Goal: Navigation & Orientation: Find specific page/section

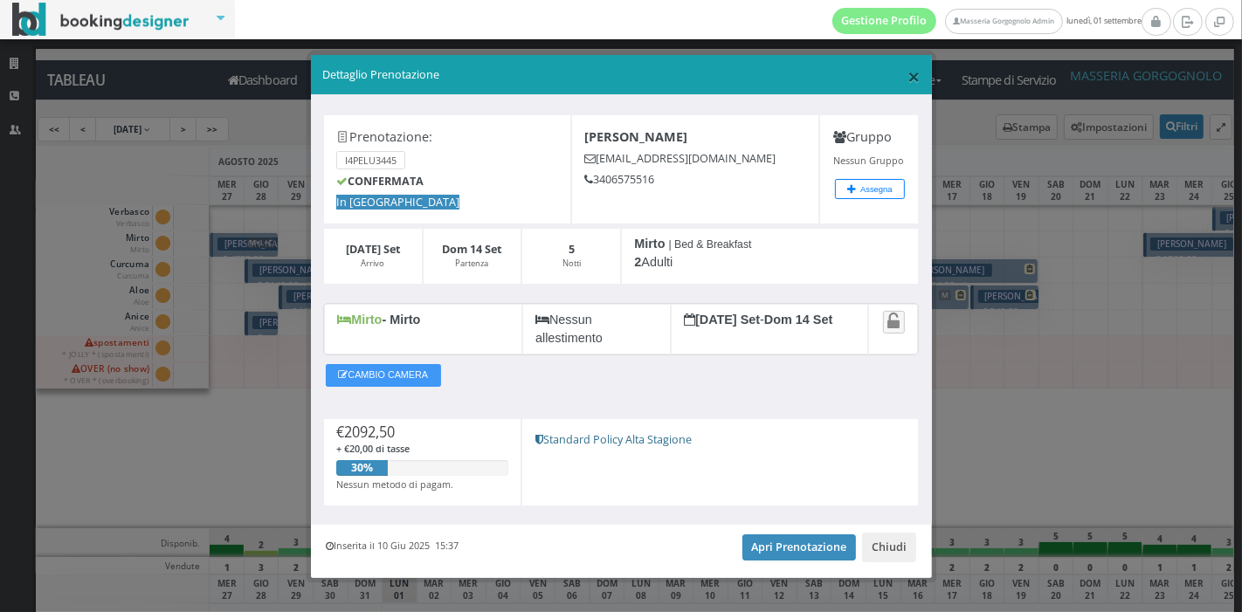
click at [907, 74] on span "×" at bounding box center [913, 76] width 12 height 30
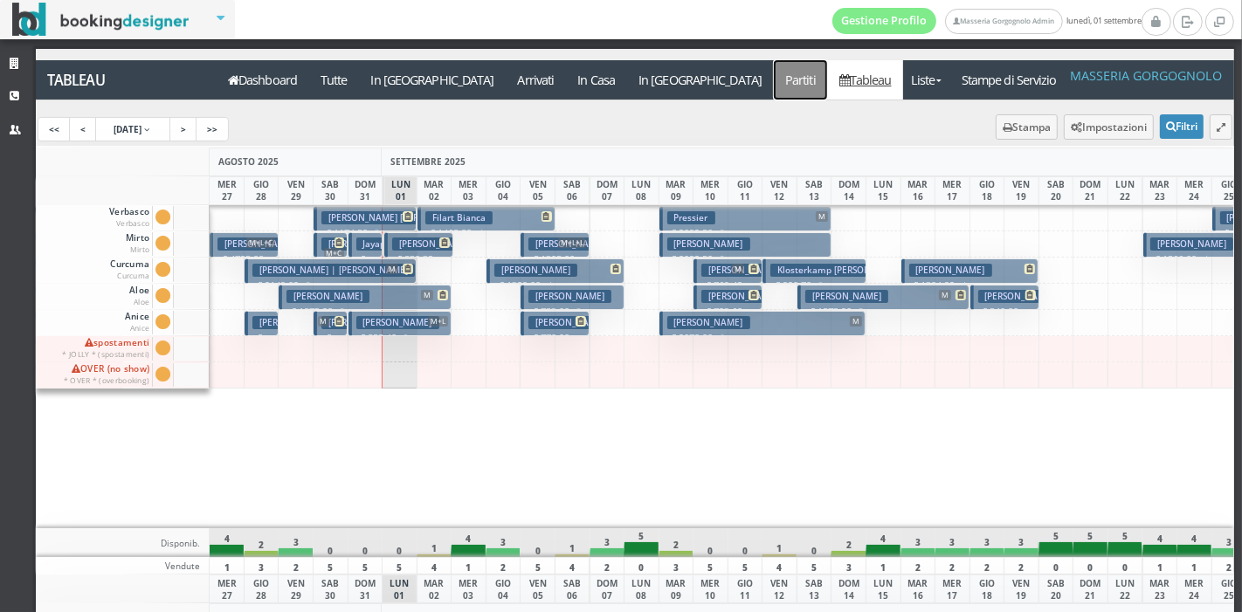
click at [774, 80] on a=pms-departured-reservations"] "Partiti" at bounding box center [801, 79] width 54 height 39
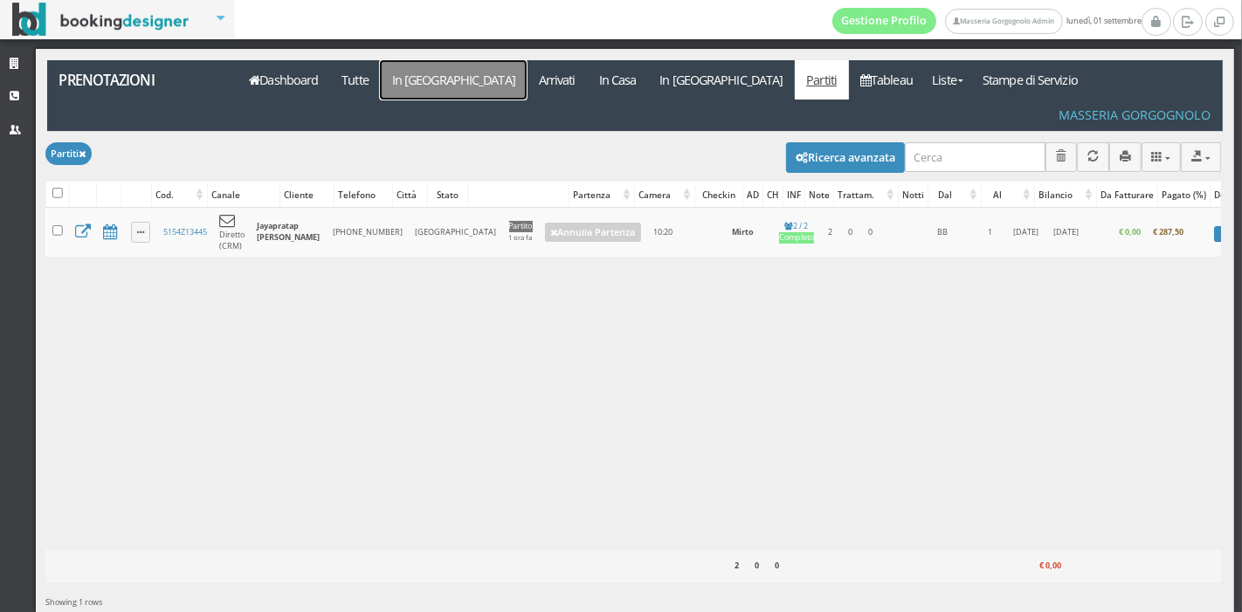
click at [428, 85] on link "In [GEOGRAPHIC_DATA]" at bounding box center [453, 79] width 147 height 39
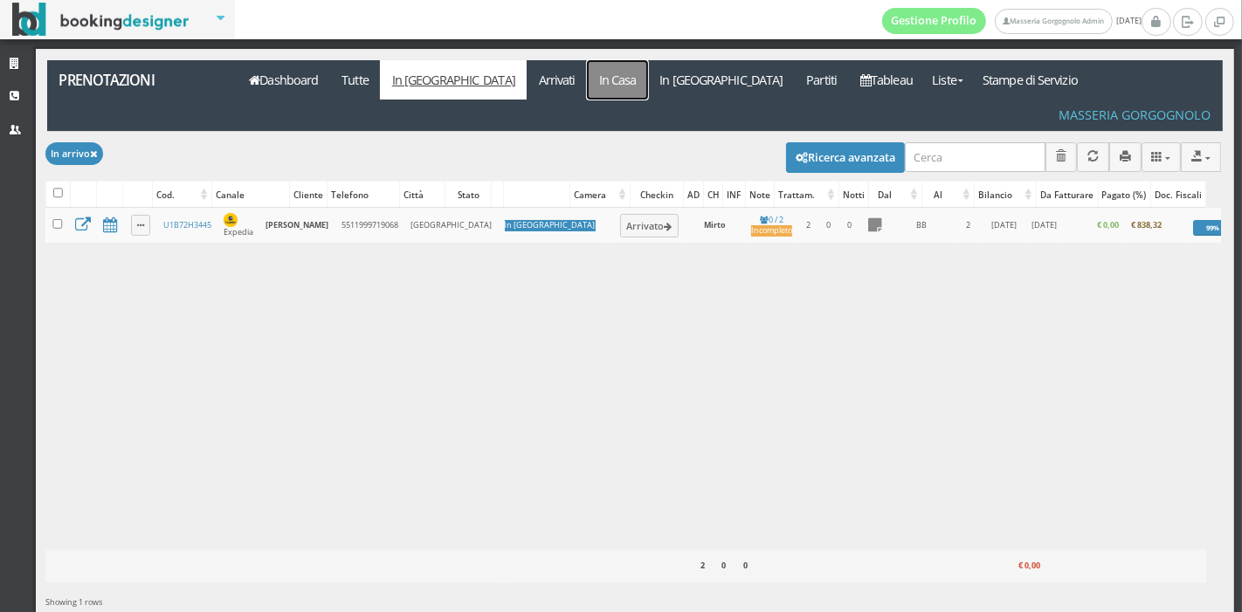
click at [587, 79] on link "In Casa" at bounding box center [617, 79] width 61 height 39
